Goal: Transaction & Acquisition: Book appointment/travel/reservation

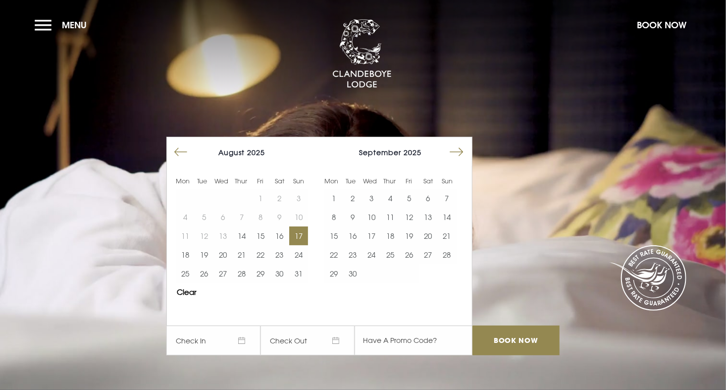
click at [299, 228] on button "17" at bounding box center [298, 235] width 19 height 19
click at [208, 251] on button "19" at bounding box center [204, 254] width 19 height 19
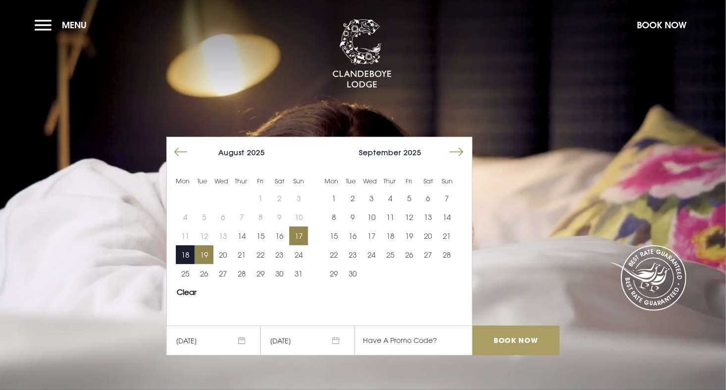
click at [503, 337] on input "Book Now" at bounding box center [515, 340] width 87 height 30
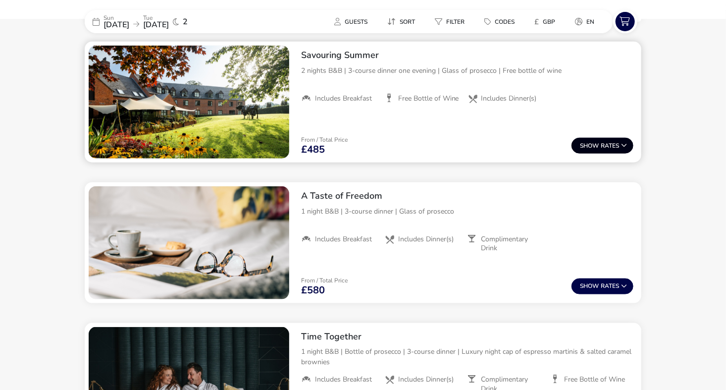
scroll to position [420, 0]
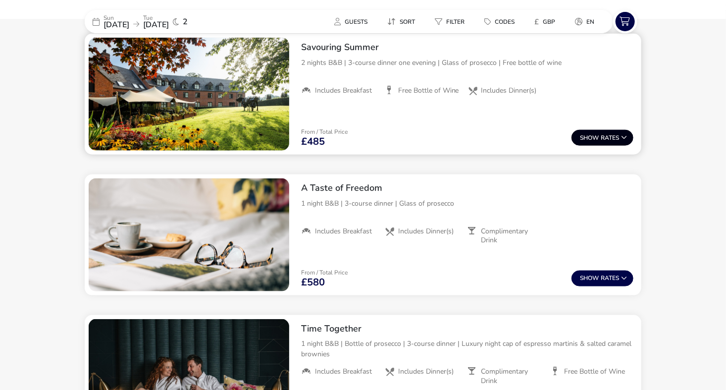
click at [602, 141] on button "Show Rates" at bounding box center [602, 138] width 62 height 16
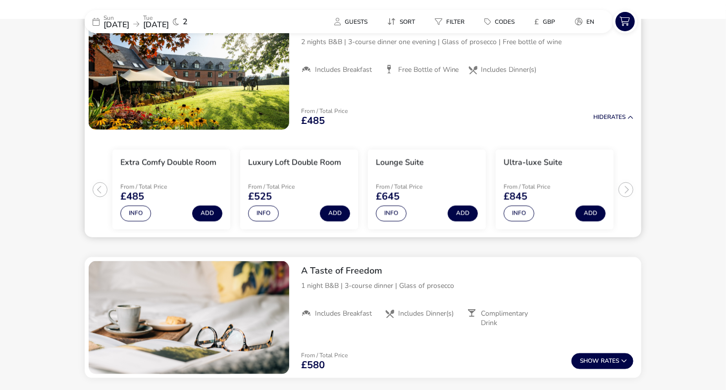
scroll to position [446, 0]
